Goal: Task Accomplishment & Management: Complete application form

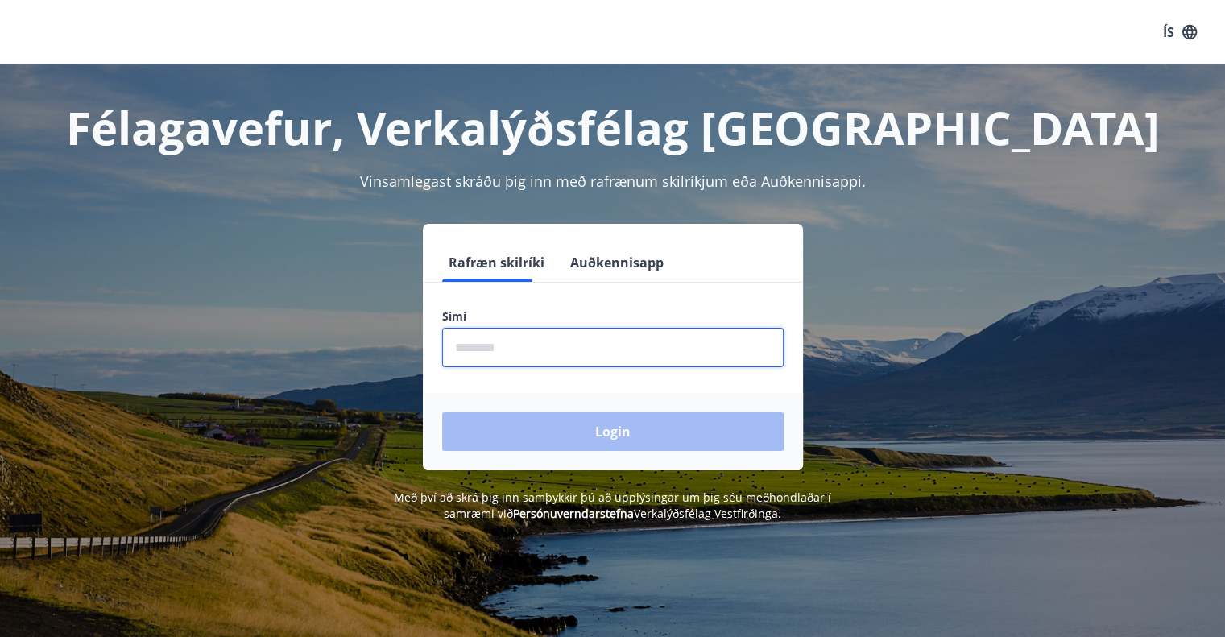
click at [468, 344] on input "phone" at bounding box center [612, 347] width 341 height 39
type input "********"
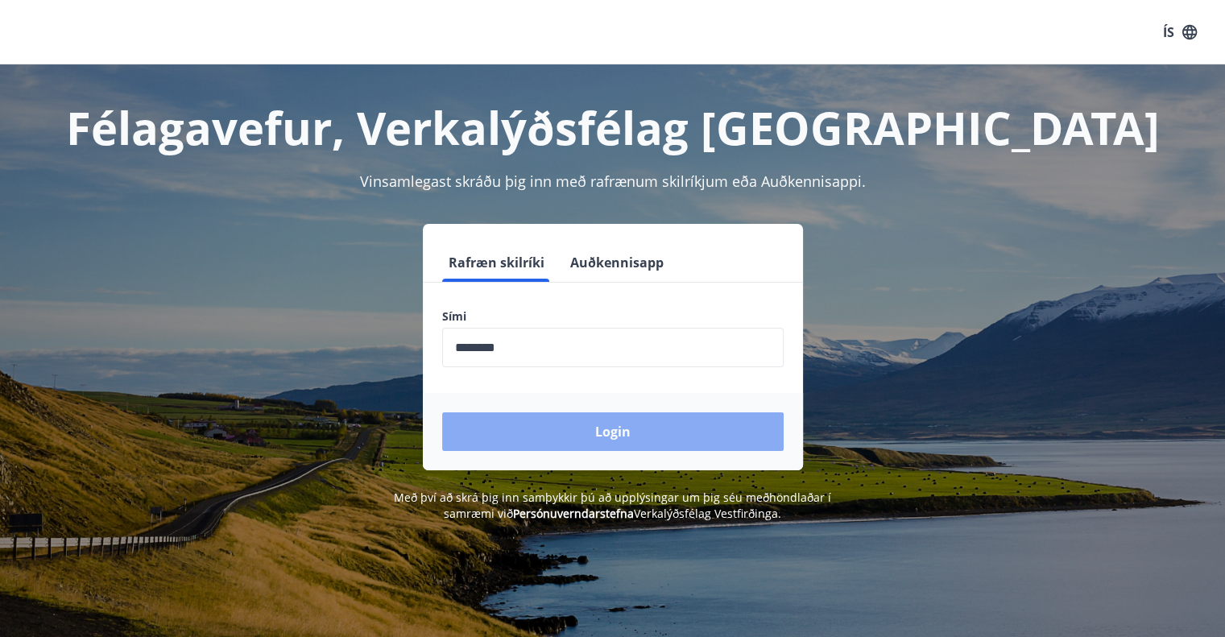
click at [564, 428] on button "Login" at bounding box center [612, 431] width 341 height 39
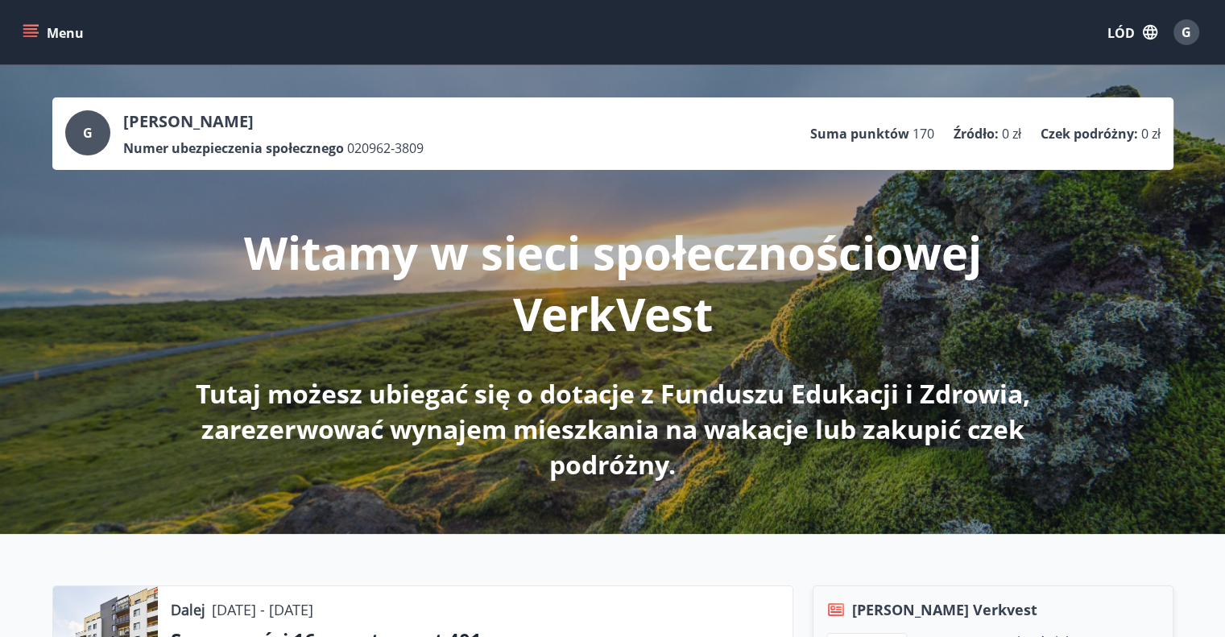
click at [33, 30] on icon "menu" at bounding box center [31, 32] width 16 height 16
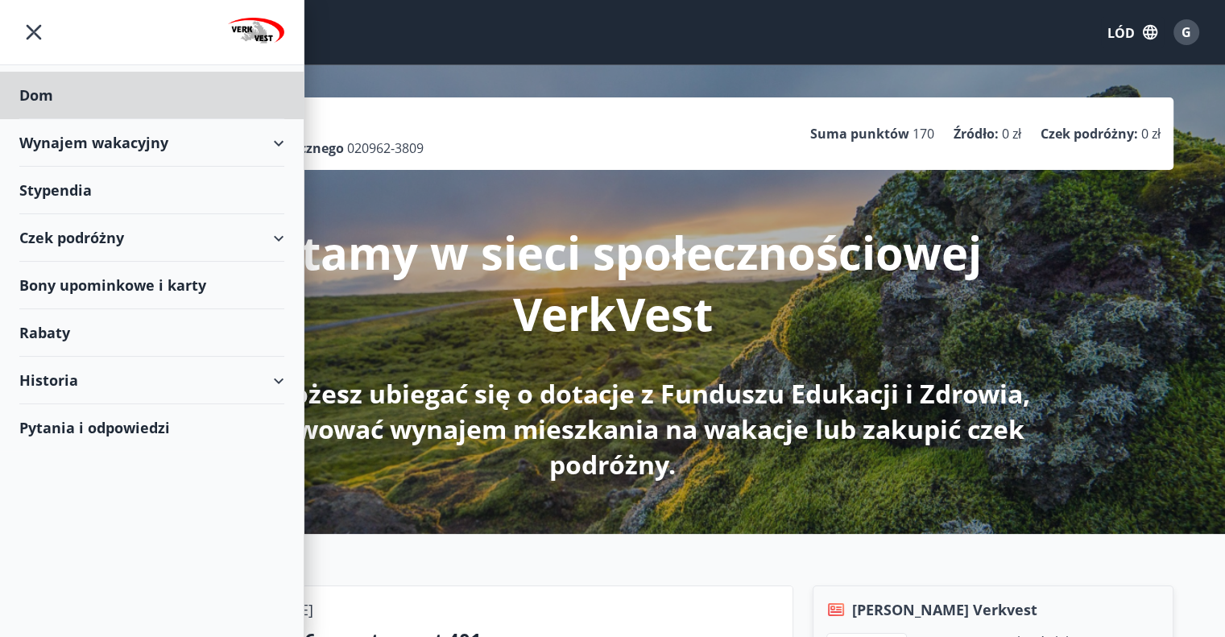
click at [53, 105] on font "Stypendia" at bounding box center [36, 94] width 34 height 19
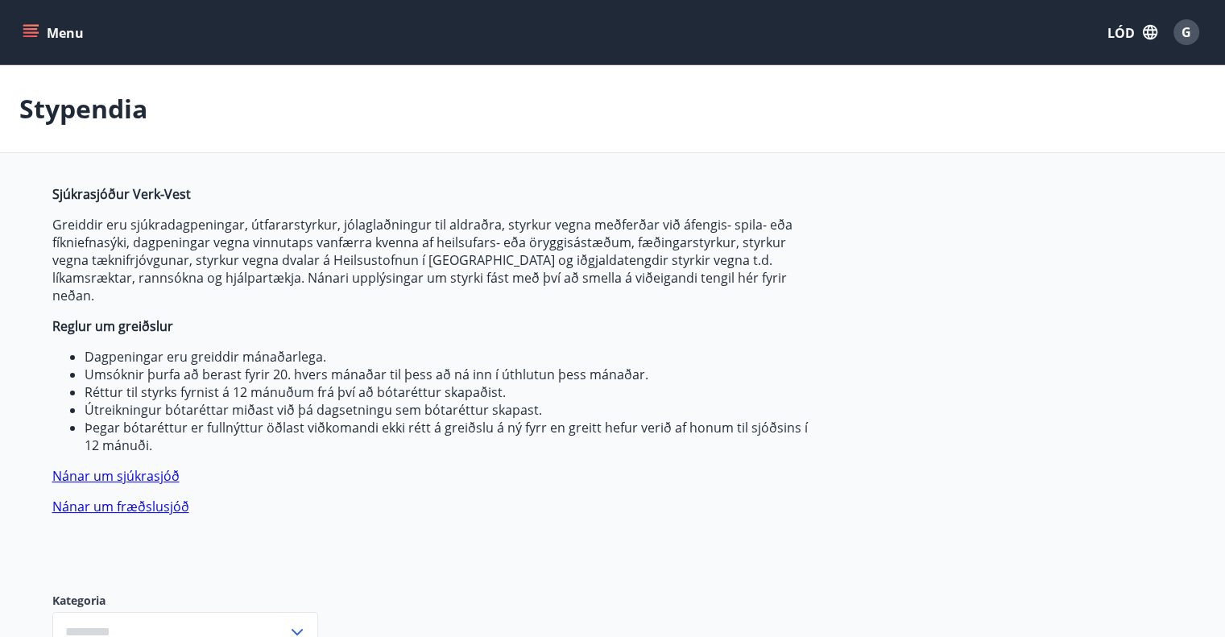
type input "***"
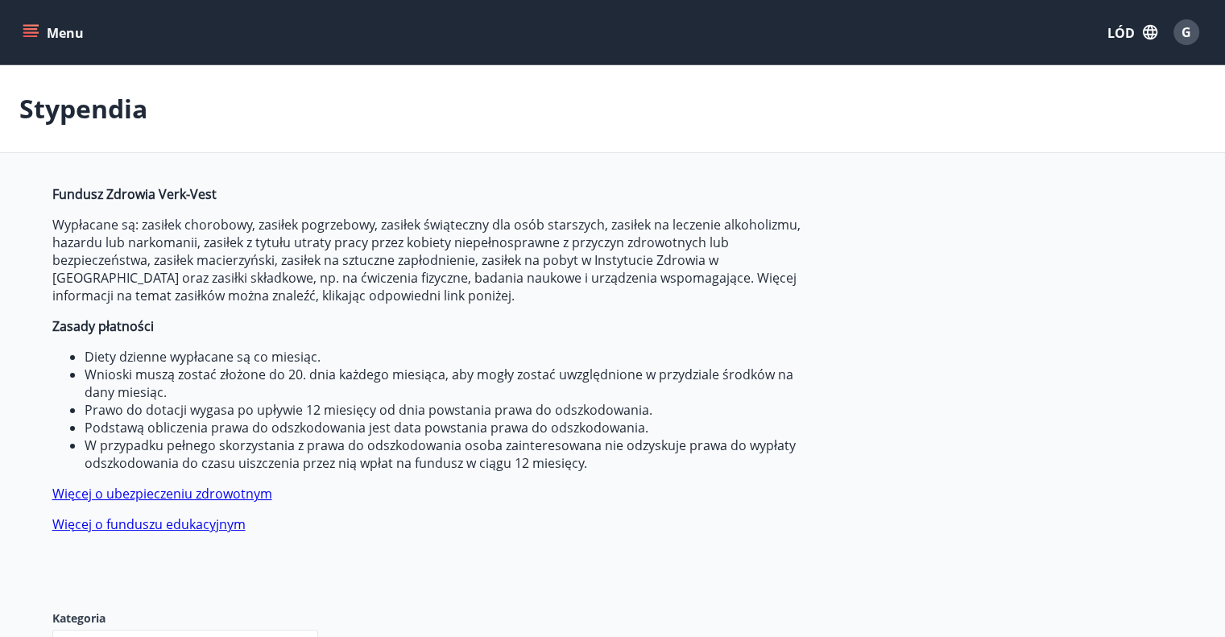
click at [235, 490] on font "Więcej o ubezpieczeniu zdrowotnym" at bounding box center [162, 494] width 220 height 18
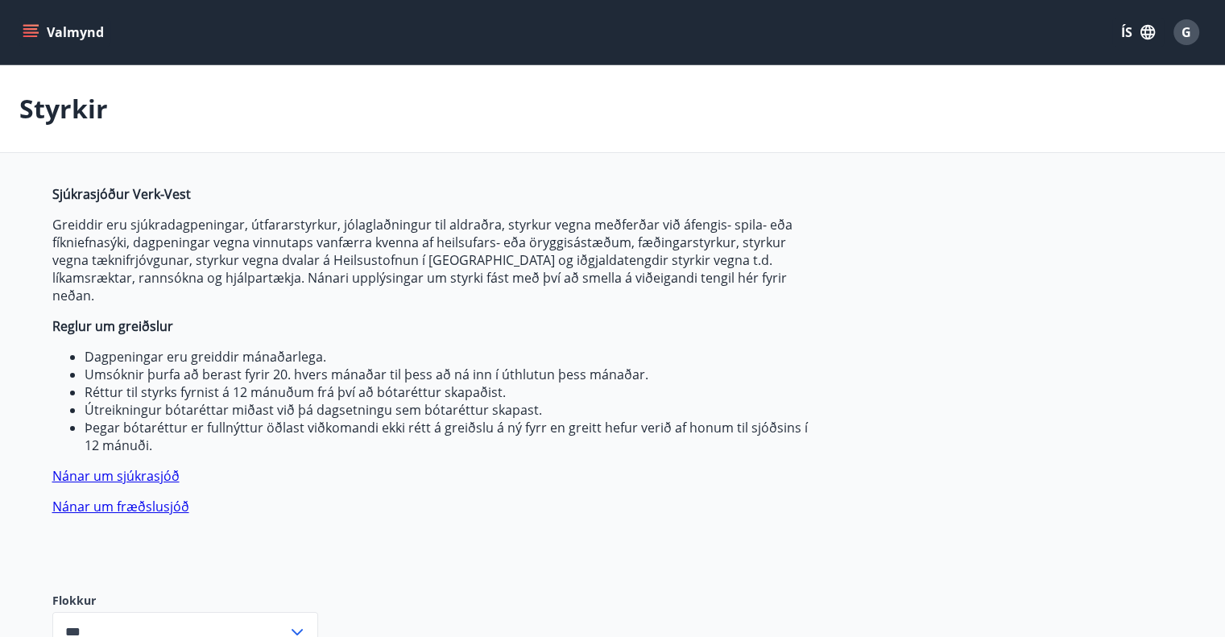
type input "***"
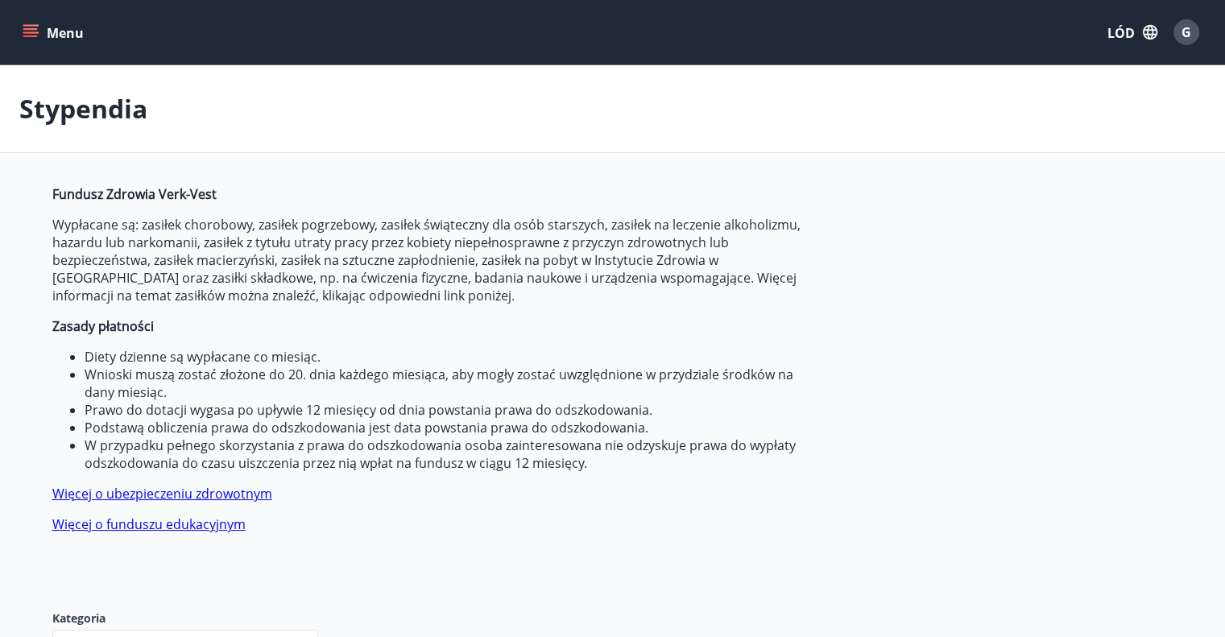
click at [32, 27] on icon "menu" at bounding box center [31, 32] width 16 height 16
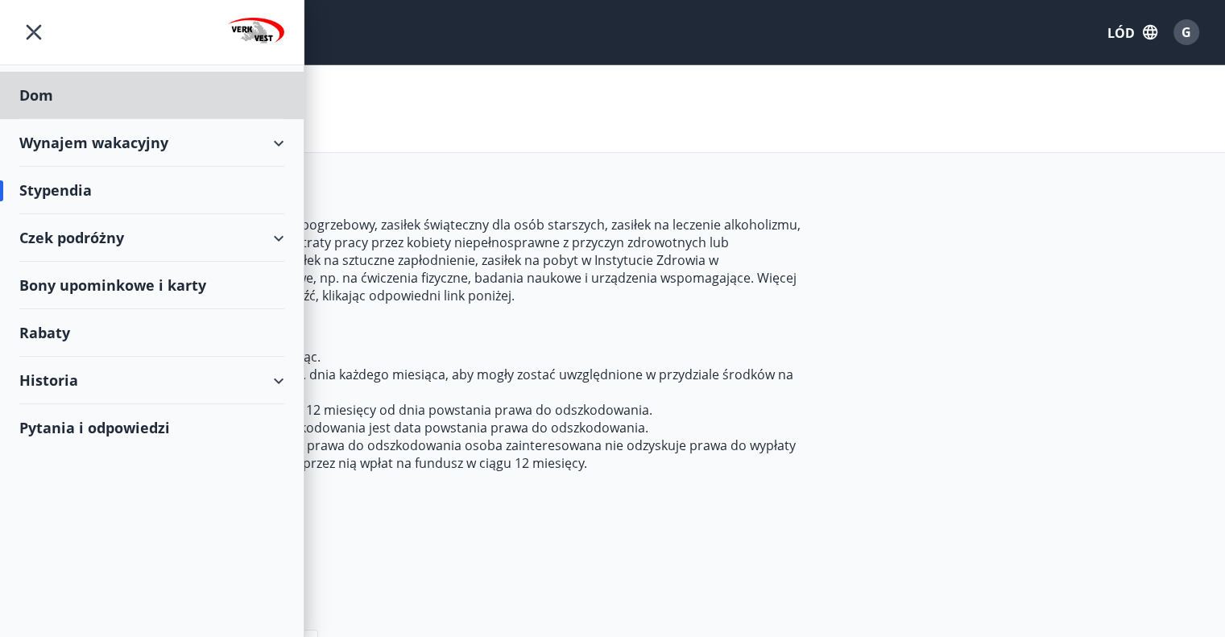
click at [55, 195] on font "Stypendia" at bounding box center [55, 189] width 72 height 19
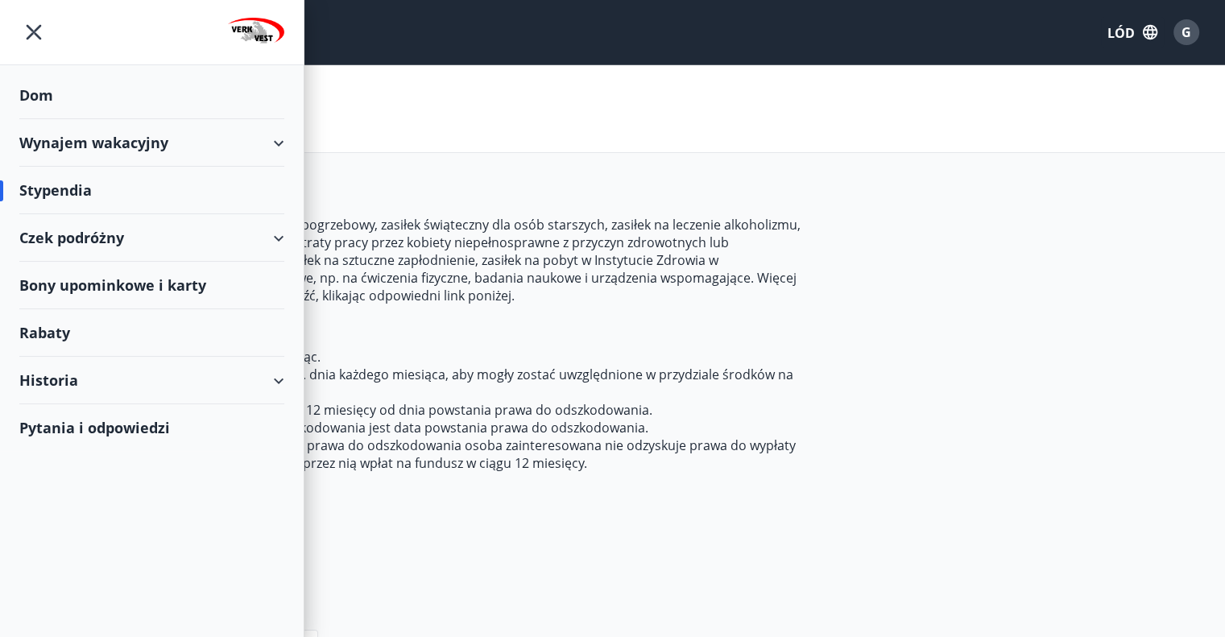
click at [64, 186] on font "Stypendia" at bounding box center [55, 189] width 72 height 19
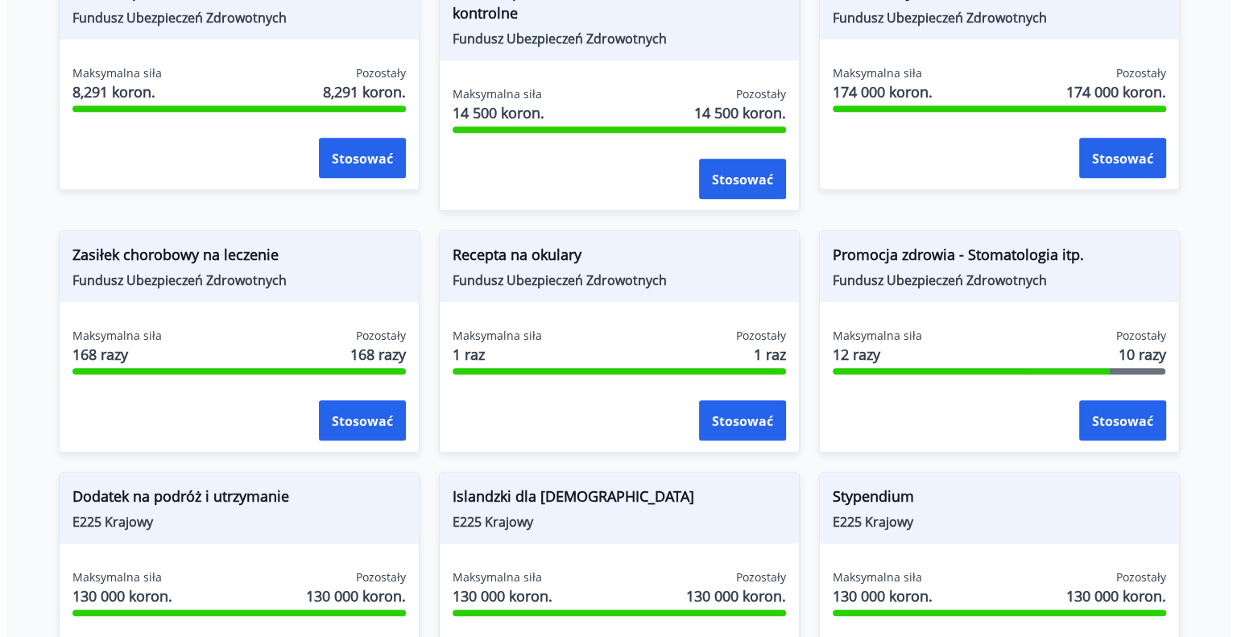
scroll to position [1288, 0]
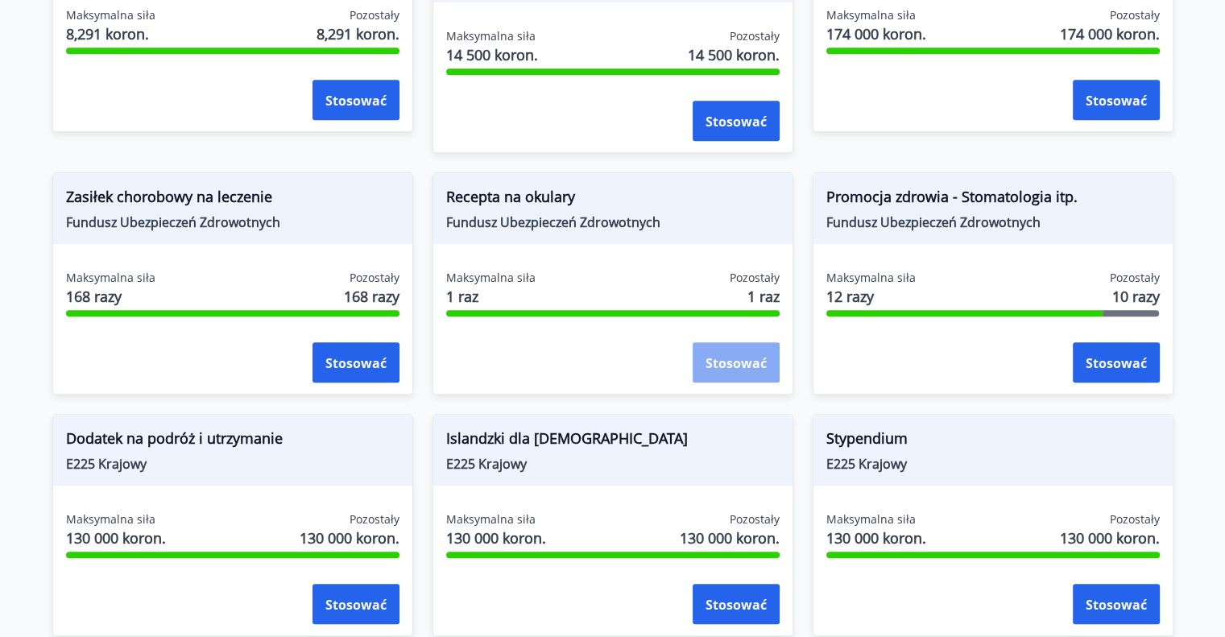
click at [741, 362] on font "Stosować" at bounding box center [735, 363] width 61 height 18
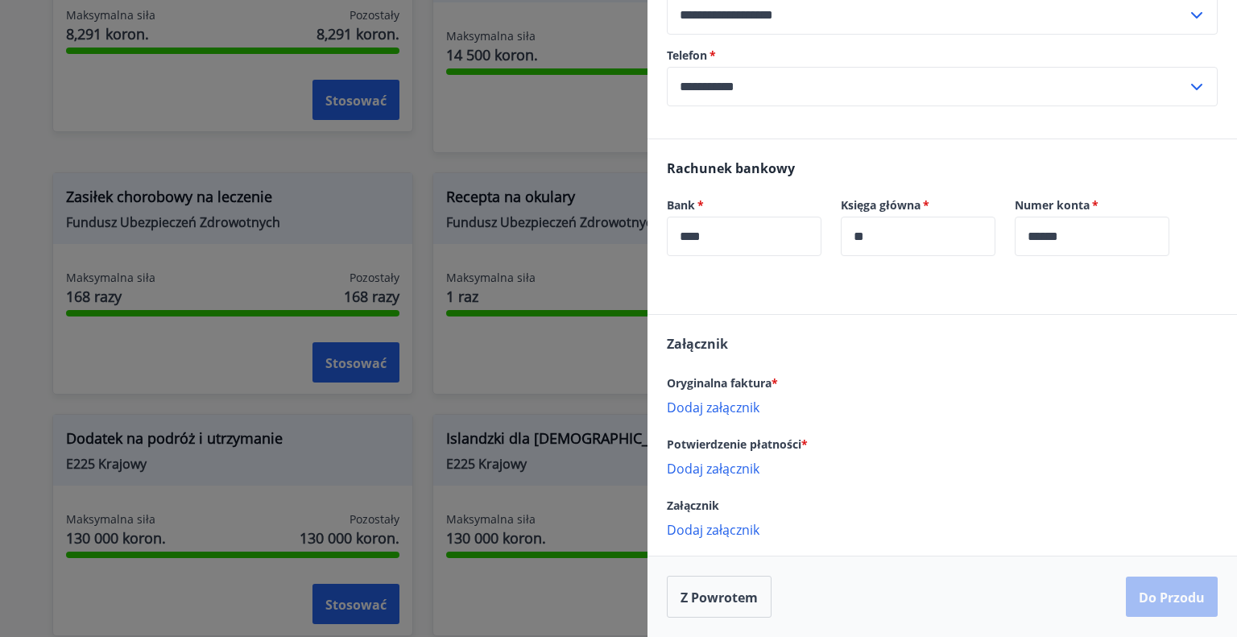
scroll to position [593, 0]
click at [727, 409] on font "Dodaj załącznik" at bounding box center [713, 408] width 93 height 18
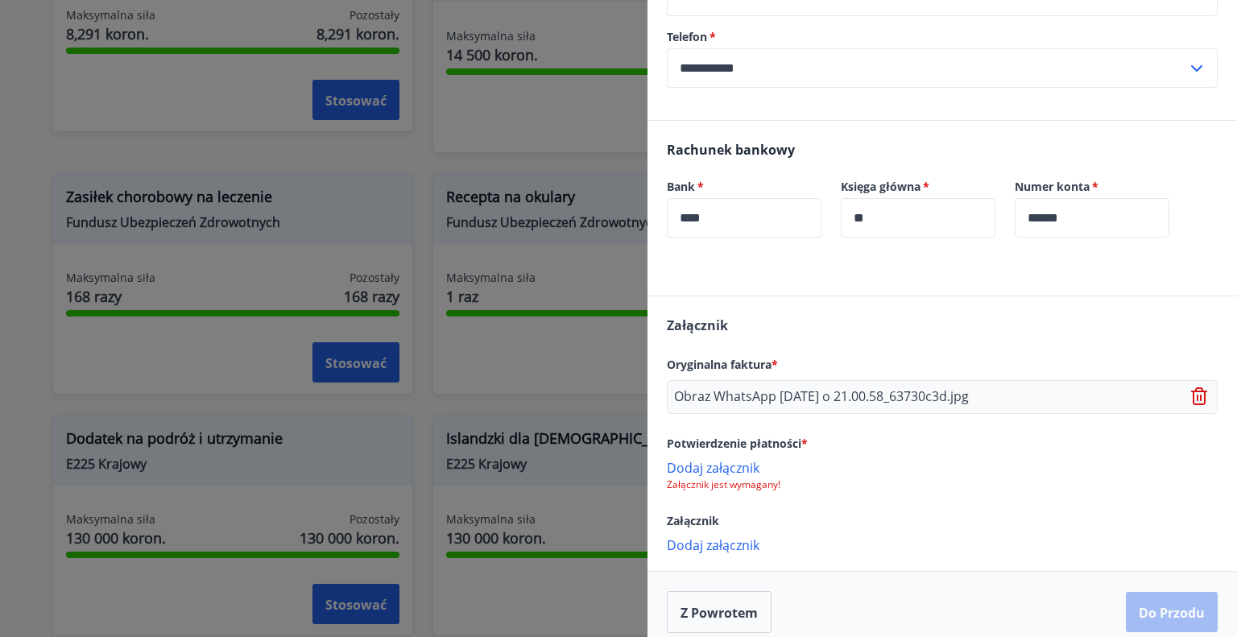
click at [707, 554] on font "Dodaj załącznik" at bounding box center [713, 545] width 93 height 18
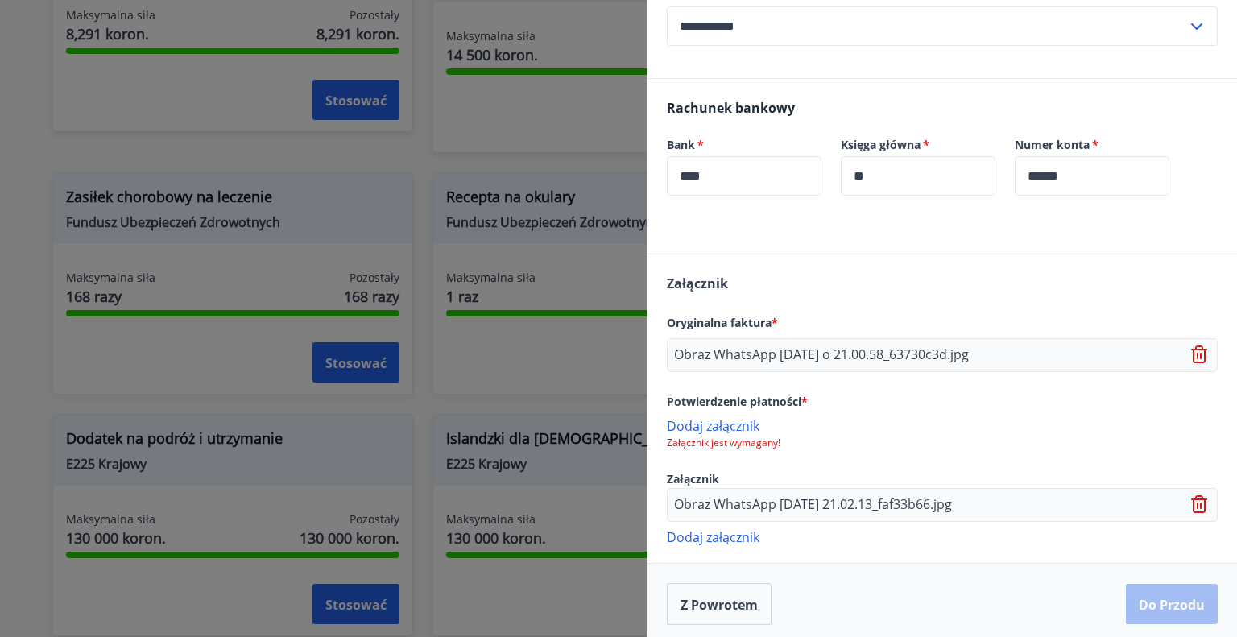
scroll to position [659, 0]
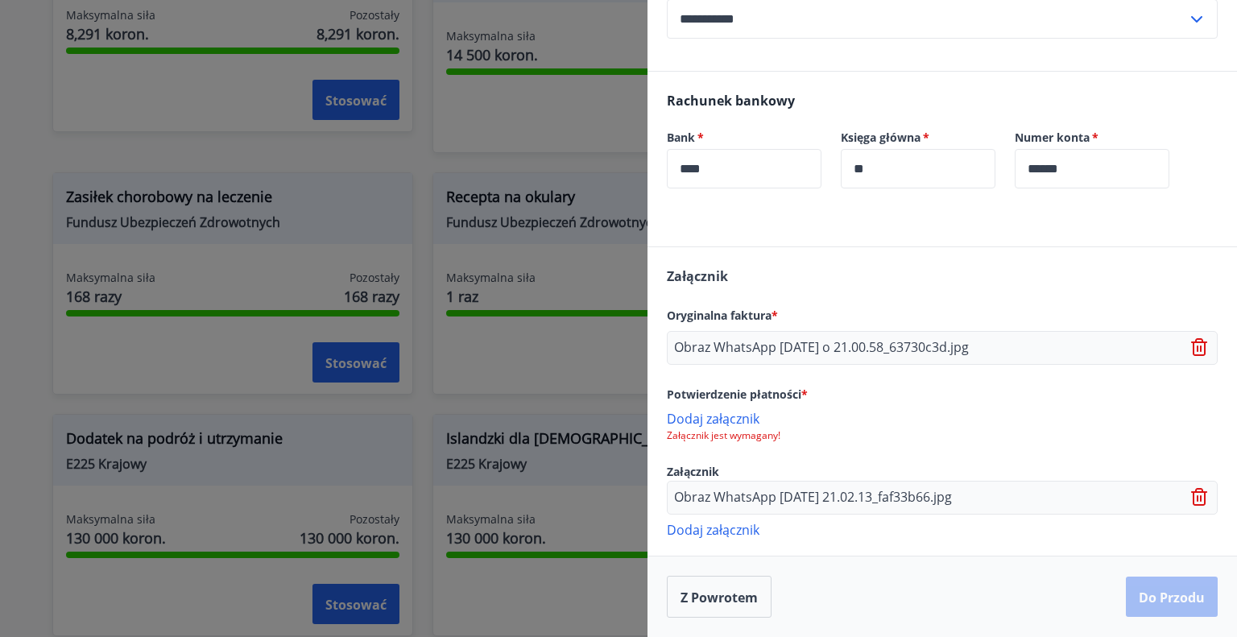
click at [726, 421] on font "Dodaj załącznik" at bounding box center [713, 419] width 93 height 18
click at [721, 421] on font "Dodaj załącznik" at bounding box center [713, 419] width 93 height 18
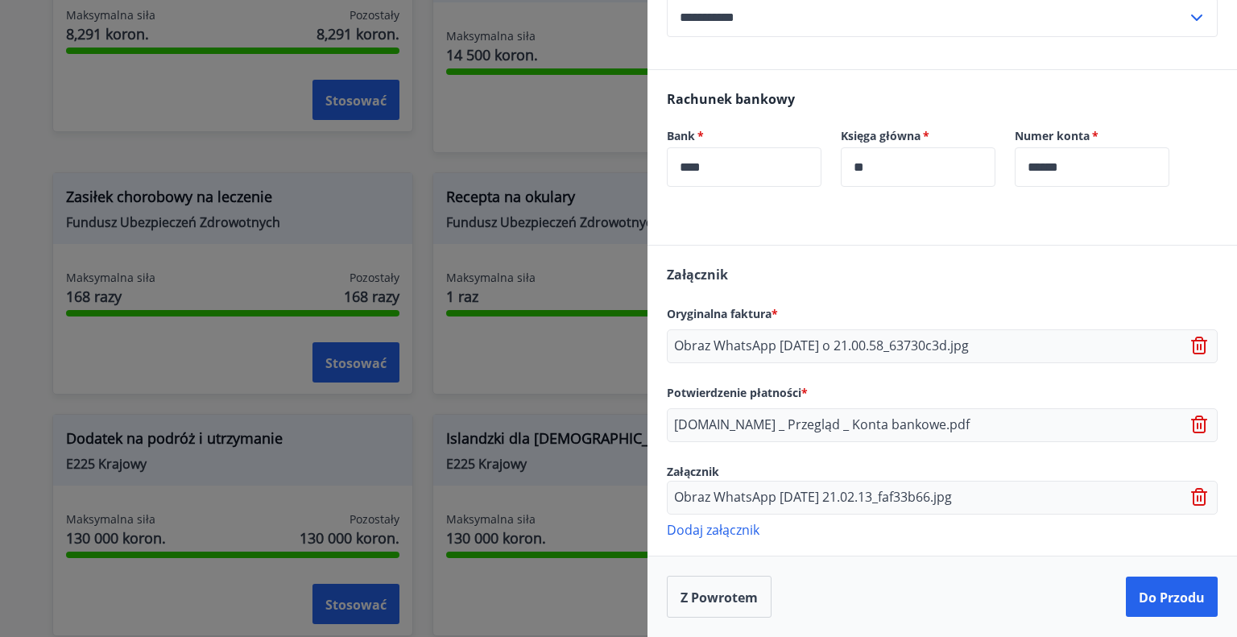
click at [777, 312] on font "*" at bounding box center [774, 313] width 6 height 15
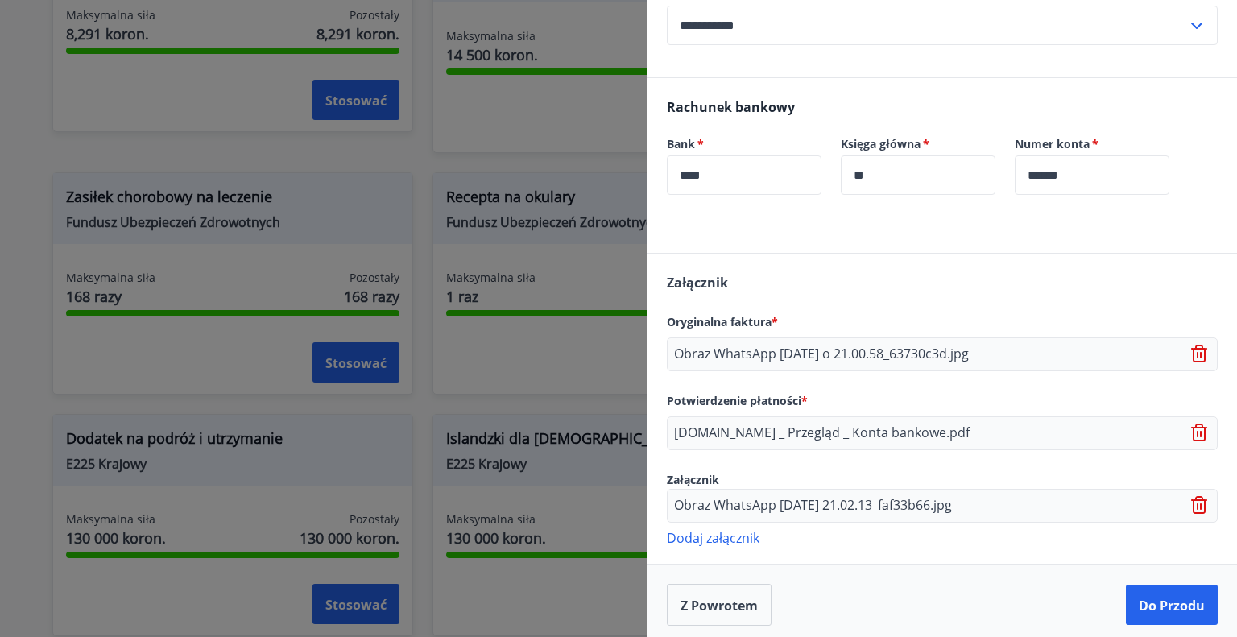
scroll to position [660, 0]
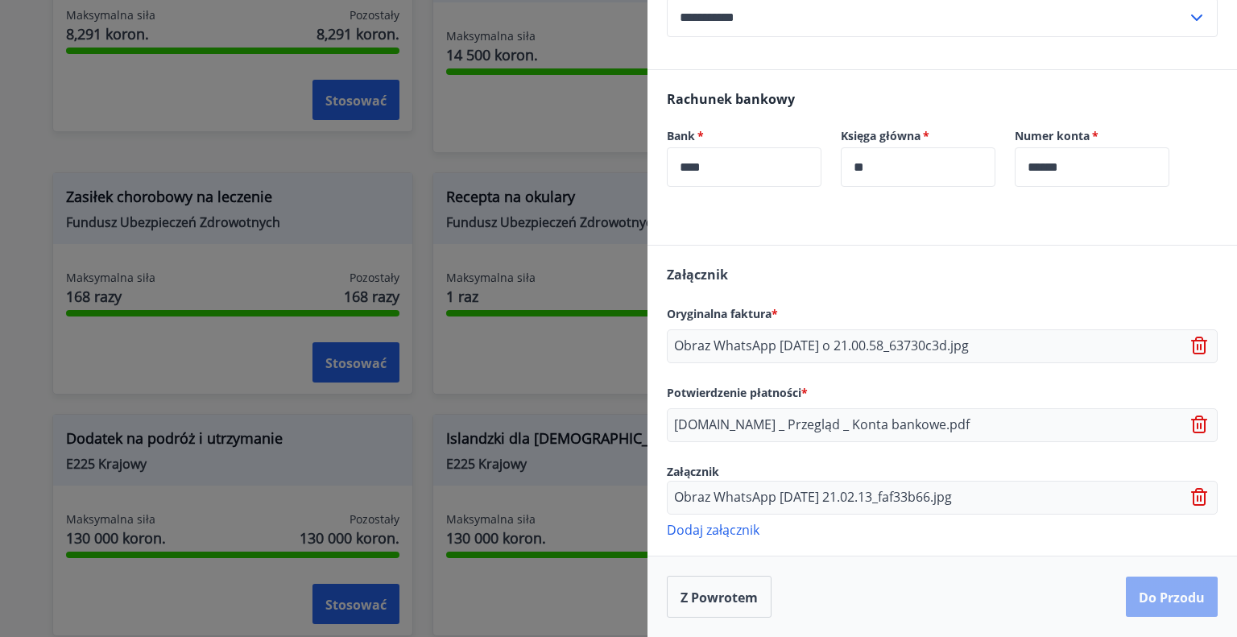
click at [1164, 604] on font "Do przodu" at bounding box center [1171, 598] width 66 height 18
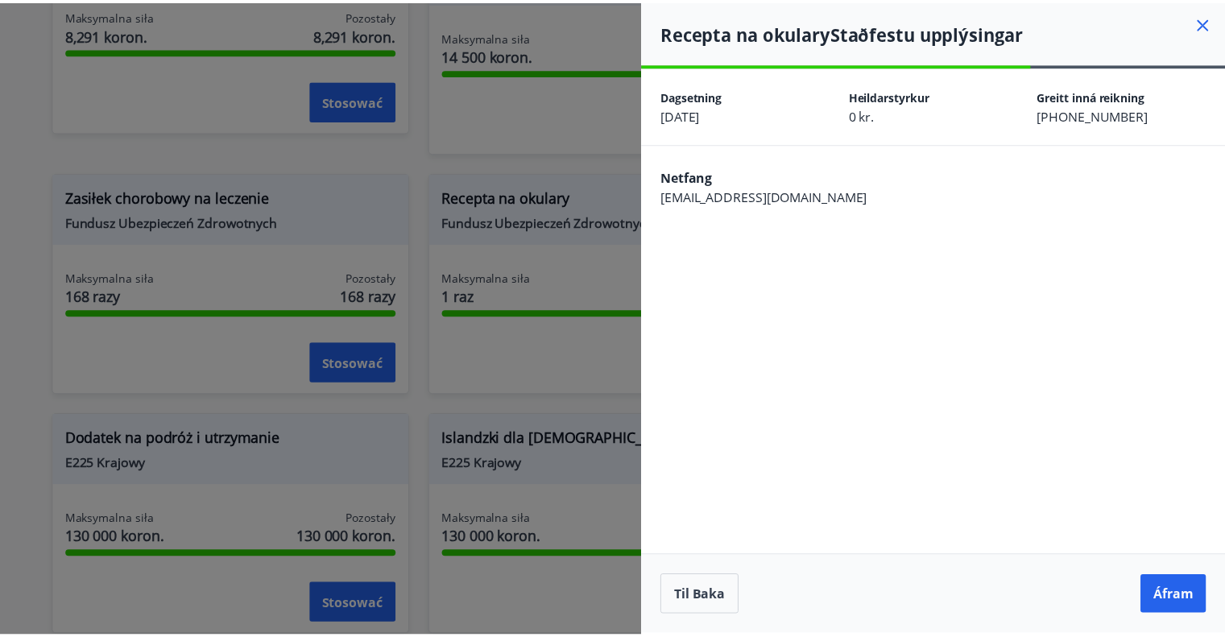
scroll to position [0, 0]
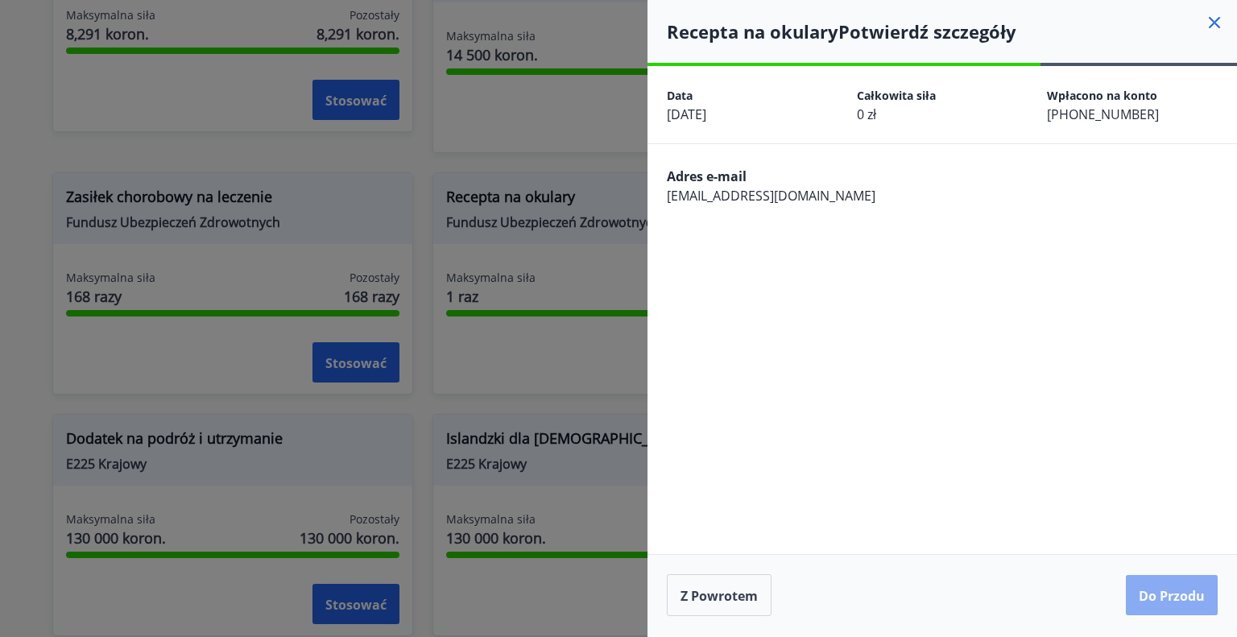
click at [1163, 603] on font "Do przodu" at bounding box center [1171, 596] width 66 height 18
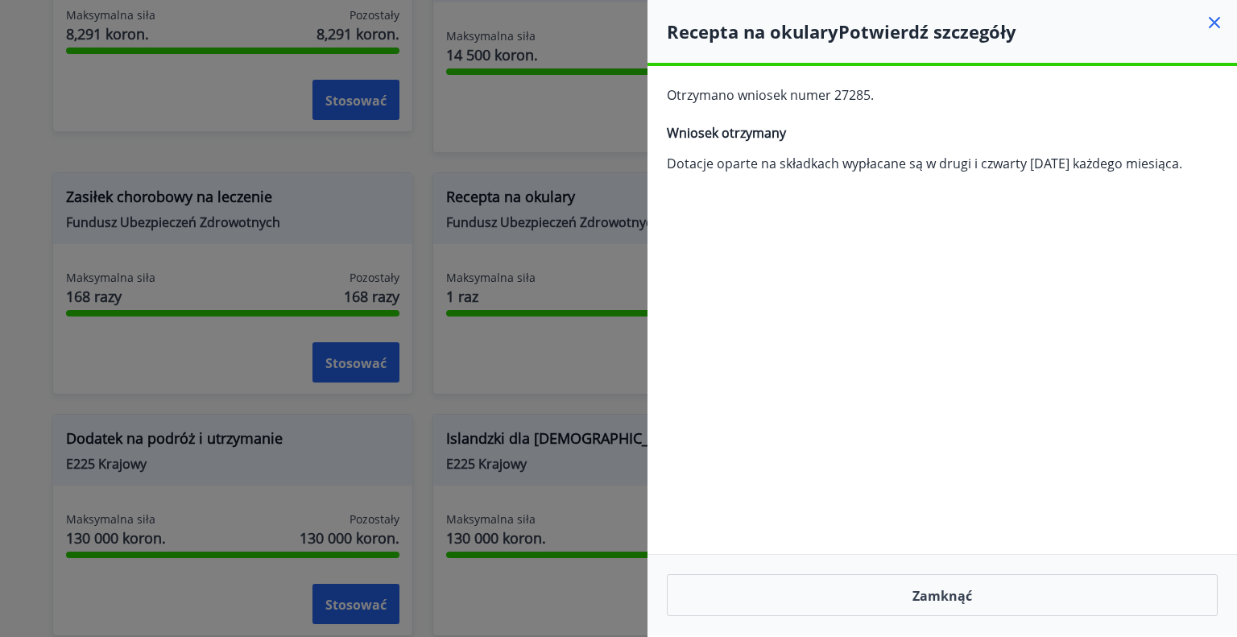
click at [1214, 25] on icon at bounding box center [1214, 22] width 19 height 19
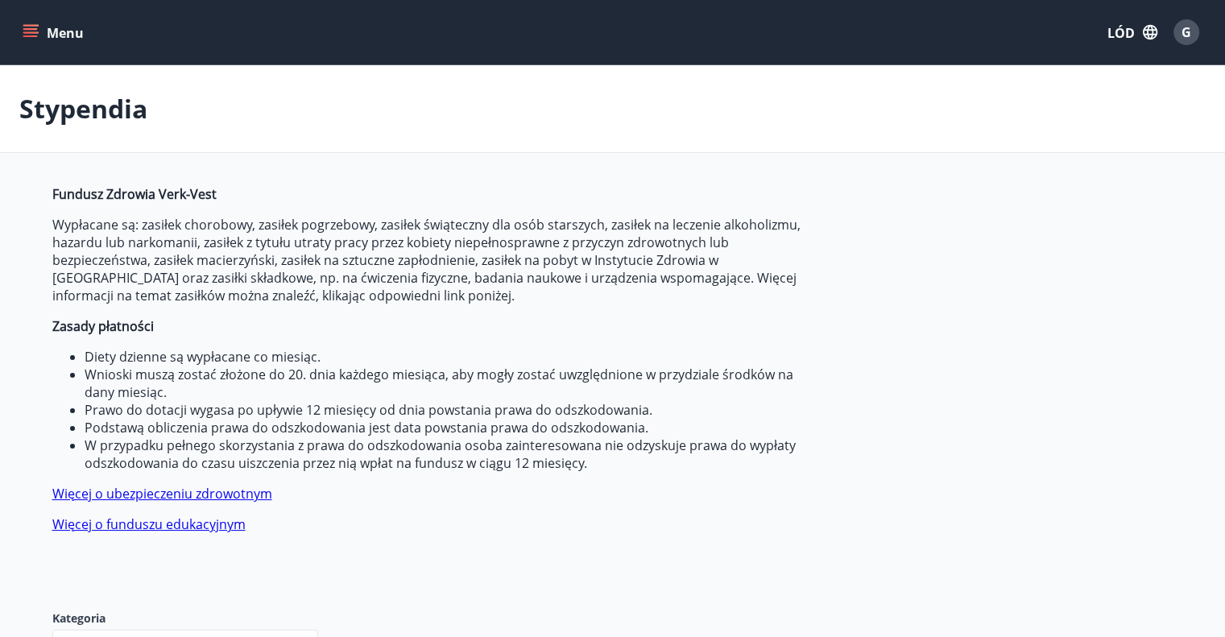
click at [1183, 31] on font "G" at bounding box center [1186, 32] width 10 height 18
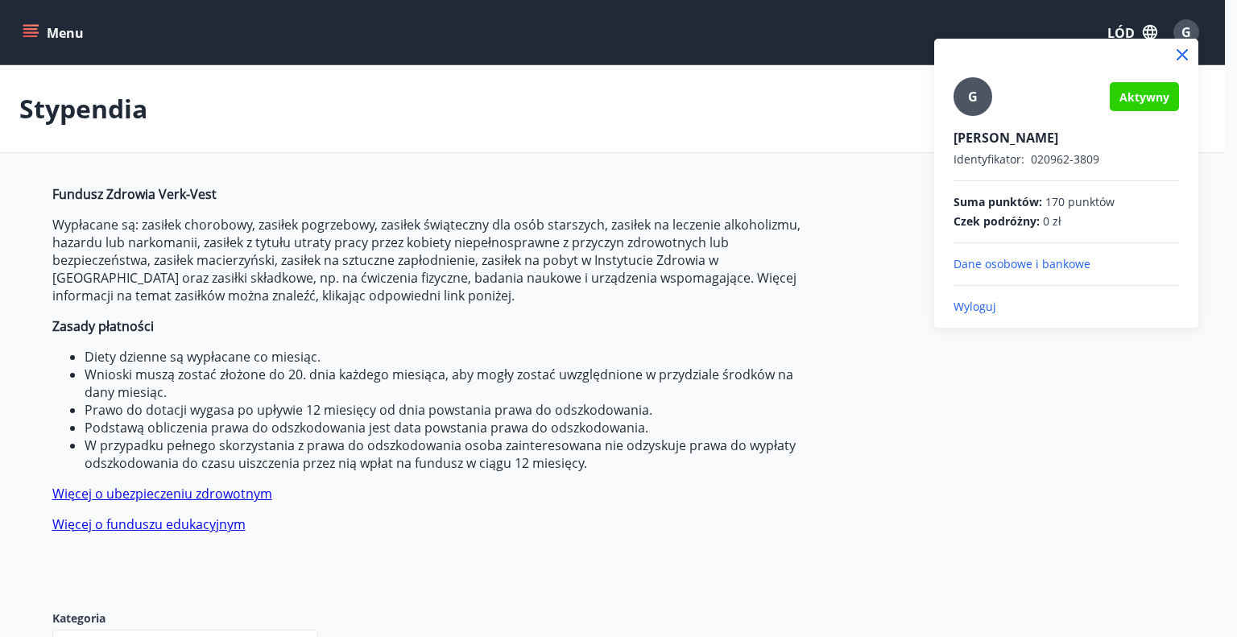
click at [969, 305] on font "Wyloguj" at bounding box center [974, 306] width 43 height 15
